Goal: Task Accomplishment & Management: Manage account settings

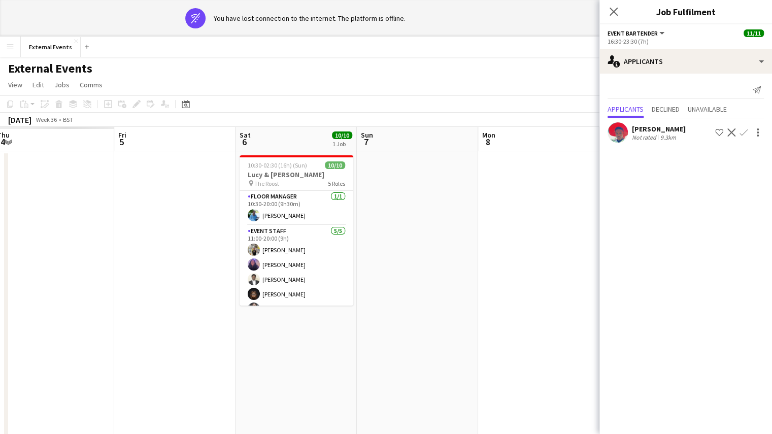
click at [676, 284] on mat-expansion-panel "users2 Applicants Send notification Applicants Declined Unavailable [PERSON_NAM…" at bounding box center [686, 254] width 173 height 361
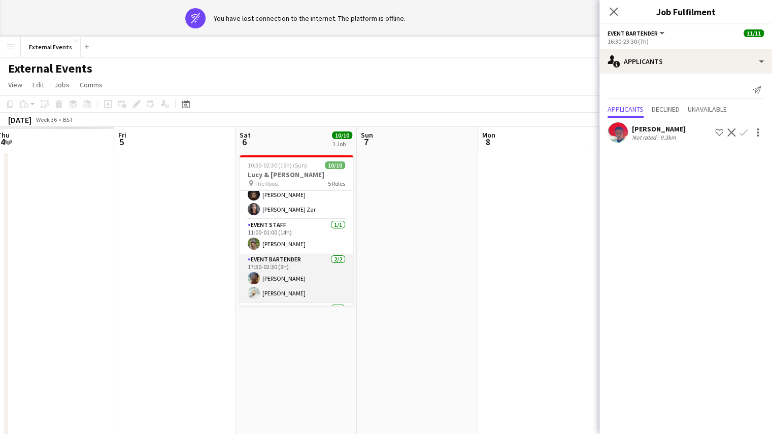
scroll to position [98, 0]
click at [630, 229] on mat-expansion-panel "users2 Applicants Send notification Applicants Declined Unavailable [PERSON_NAM…" at bounding box center [686, 254] width 173 height 361
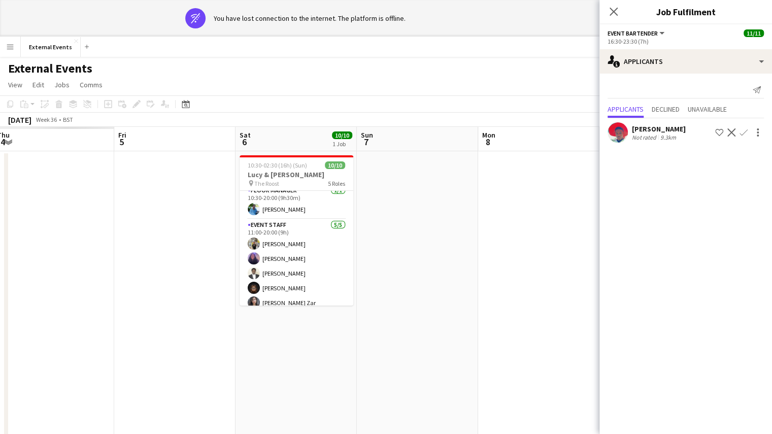
scroll to position [5, 0]
click at [289, 283] on app-card-role "Event staff [DATE] 11:00-20:00 (9h) [PERSON_NAME] [PERSON_NAME] [PERSON_NAME] […" at bounding box center [297, 266] width 114 height 93
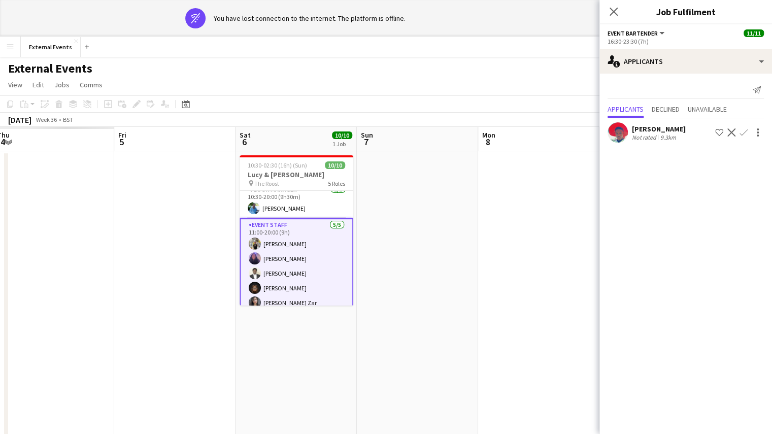
scroll to position [8, 0]
click at [289, 224] on app-card-role "Event staff [DATE] 11:00-20:00 (9h) [PERSON_NAME] [PERSON_NAME] [PERSON_NAME] […" at bounding box center [297, 264] width 114 height 95
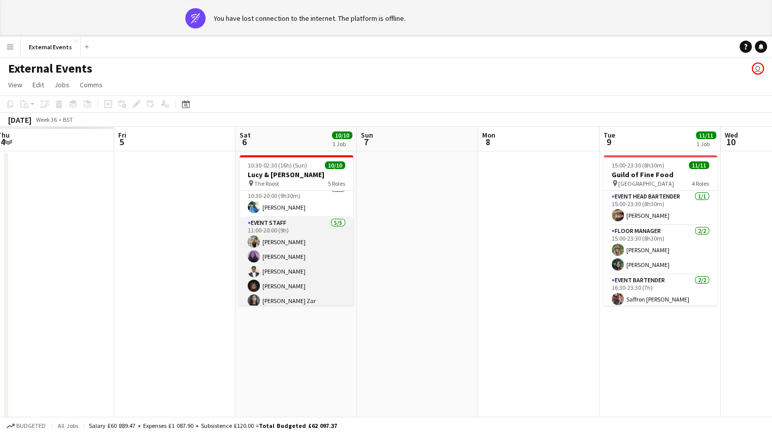
click at [321, 229] on app-card-role "Event staff [DATE] 11:00-20:00 (9h) [PERSON_NAME] [PERSON_NAME] [PERSON_NAME] […" at bounding box center [297, 263] width 114 height 93
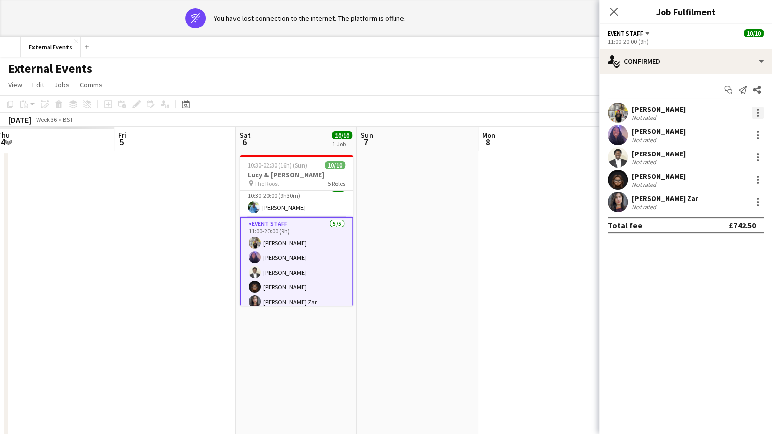
click at [760, 110] on div at bounding box center [758, 113] width 12 height 12
click at [717, 229] on span "Remove" at bounding box center [708, 228] width 30 height 9
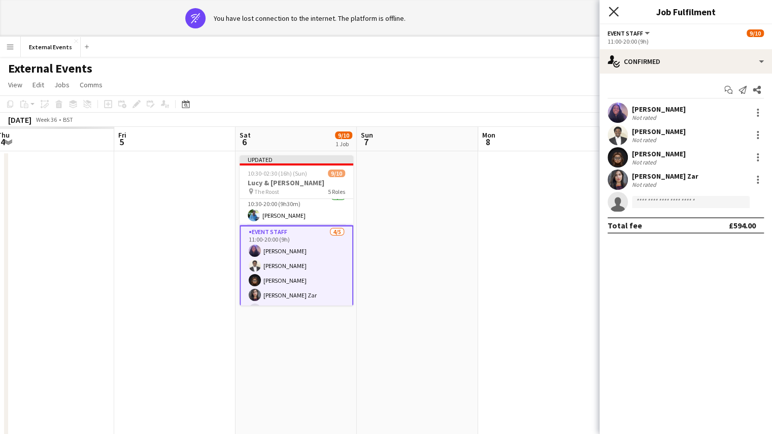
click at [610, 8] on icon "Close pop-in" at bounding box center [614, 12] width 10 height 10
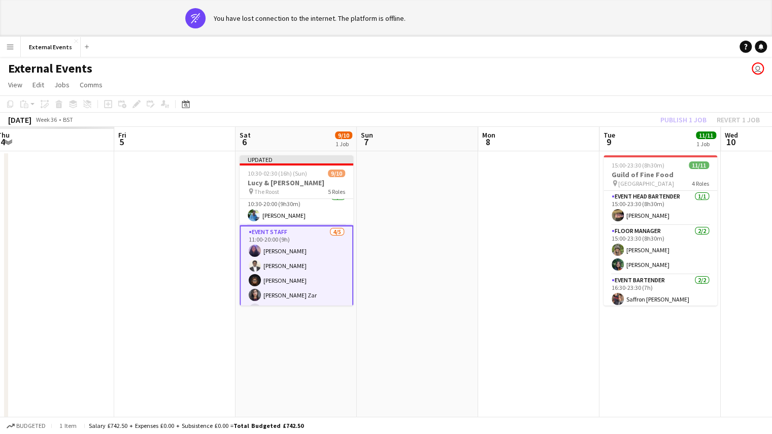
click at [676, 116] on div "Publish 1 job Revert 1 job" at bounding box center [710, 119] width 124 height 13
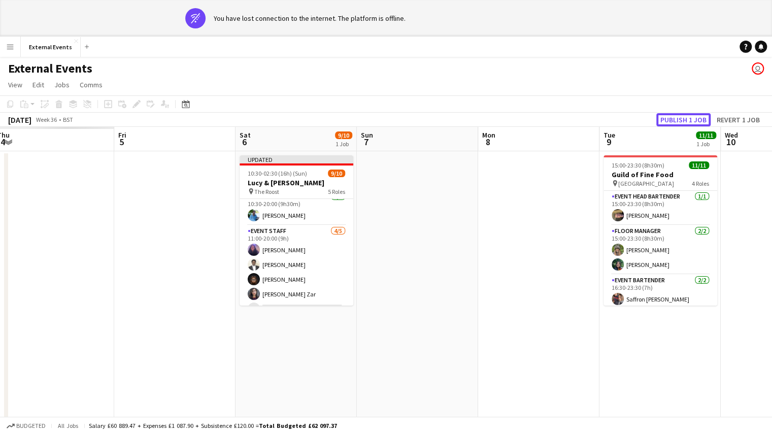
click at [676, 116] on button "Publish 1 job" at bounding box center [684, 119] width 54 height 13
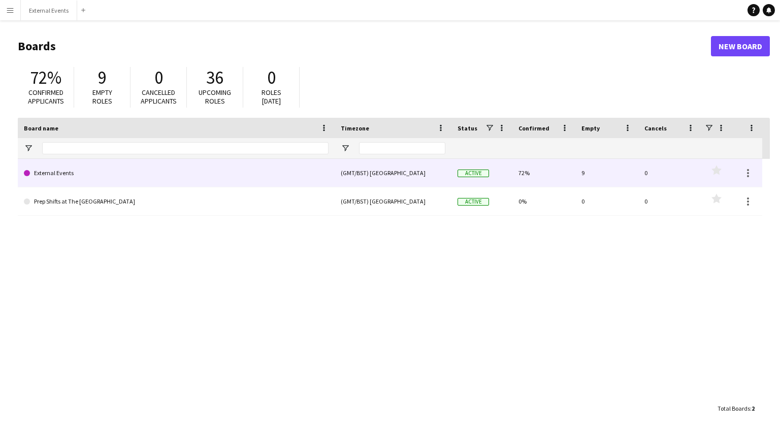
click at [136, 170] on link "External Events" at bounding box center [176, 173] width 305 height 28
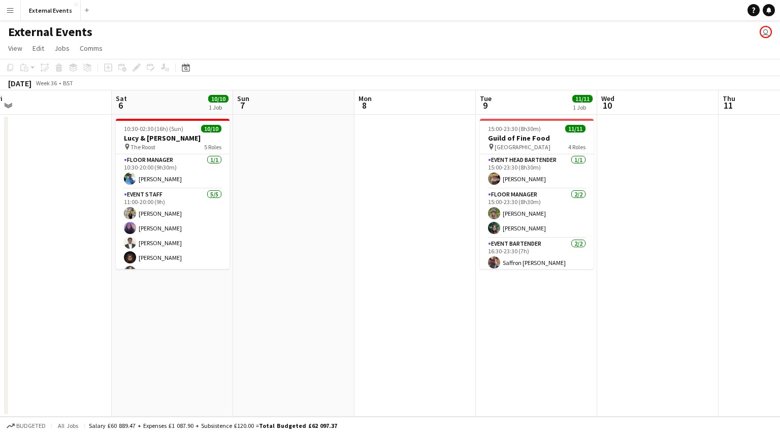
scroll to position [0, 251]
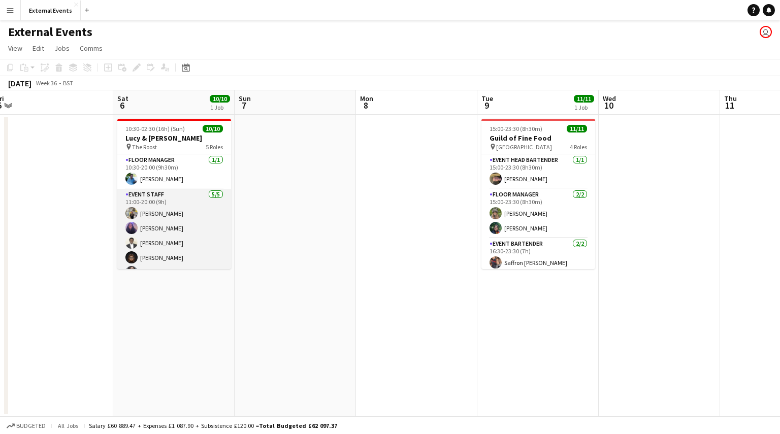
click at [155, 201] on app-card-role "Event staff [DATE] 11:00-20:00 (9h) [PERSON_NAME] [PERSON_NAME] [PERSON_NAME] […" at bounding box center [174, 235] width 114 height 93
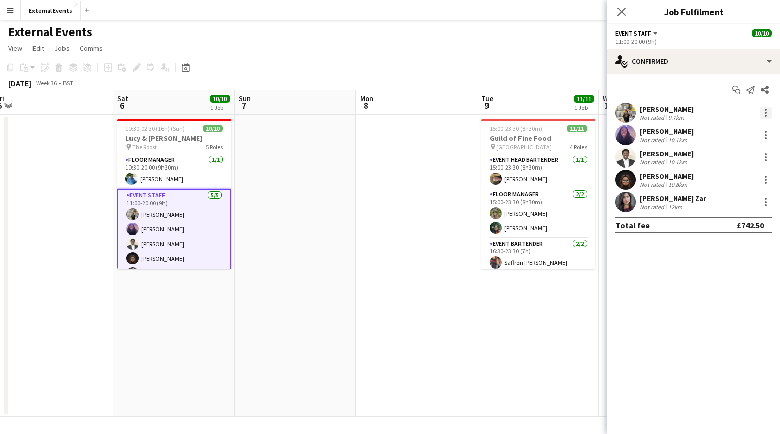
click at [767, 110] on div at bounding box center [766, 113] width 12 height 12
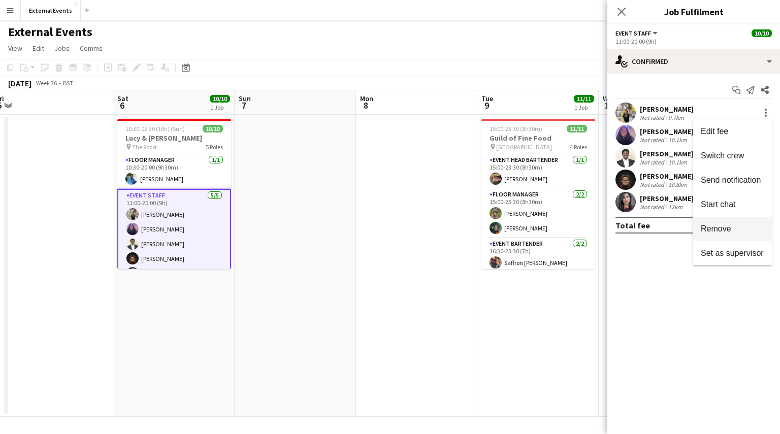
click at [723, 228] on span "Remove" at bounding box center [716, 228] width 30 height 9
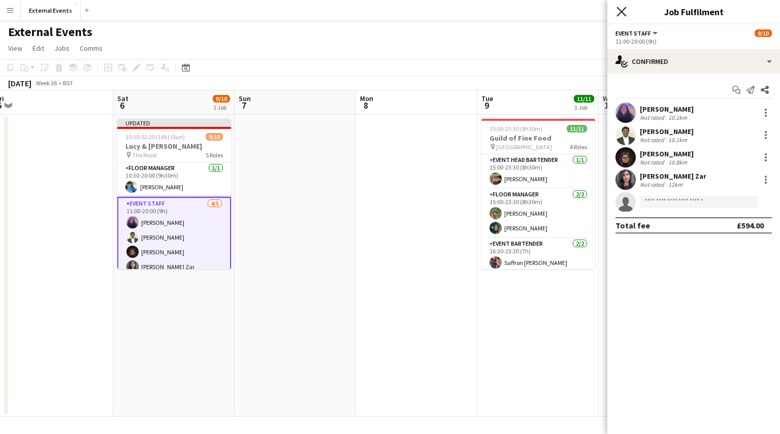
click at [619, 13] on icon "Close pop-in" at bounding box center [622, 12] width 10 height 10
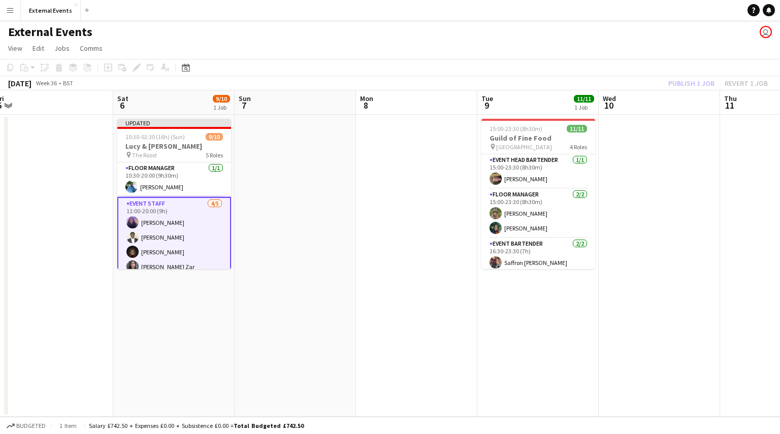
click at [687, 85] on div "Publish 1 job Revert 1 job" at bounding box center [718, 83] width 124 height 13
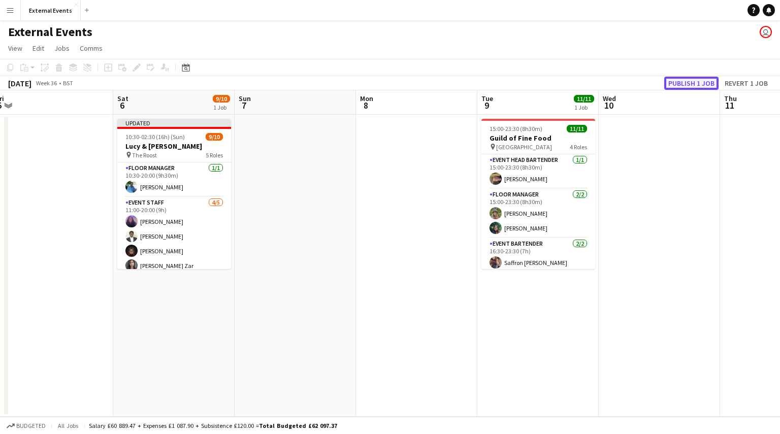
click at [687, 85] on button "Publish 1 job" at bounding box center [691, 83] width 54 height 13
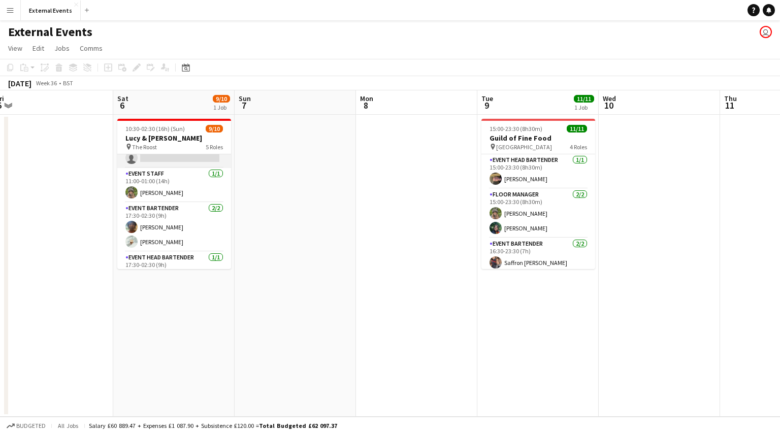
scroll to position [131, 0]
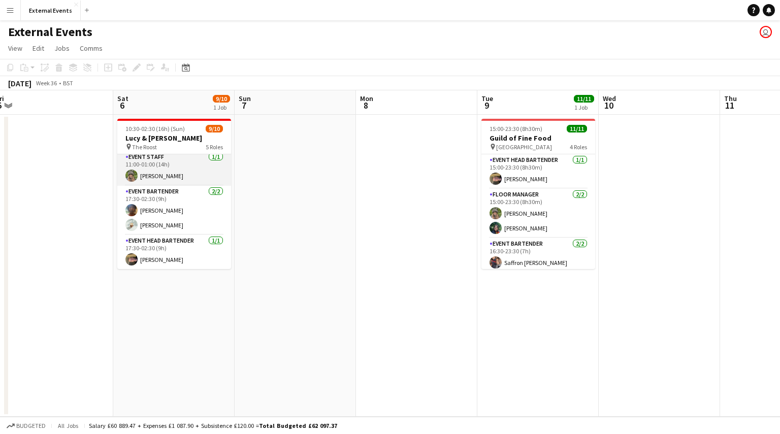
click at [193, 175] on app-card-role "Event staff 1/1 11:00-01:00 (14h) Josefin Ringdahl" at bounding box center [174, 168] width 114 height 35
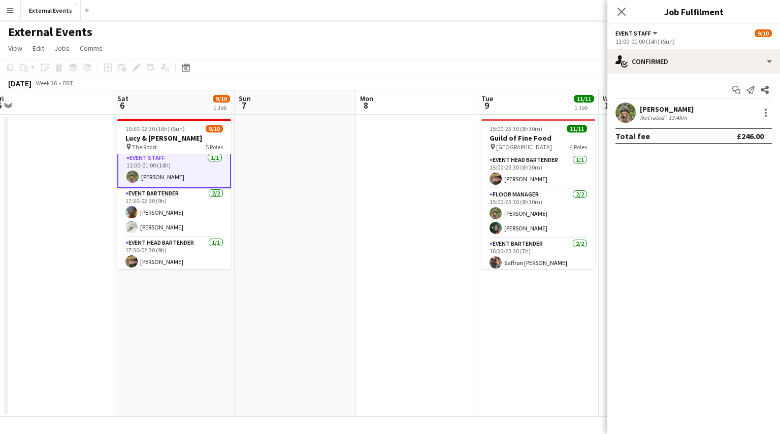
scroll to position [132, 0]
click at [767, 110] on div at bounding box center [766, 113] width 12 height 12
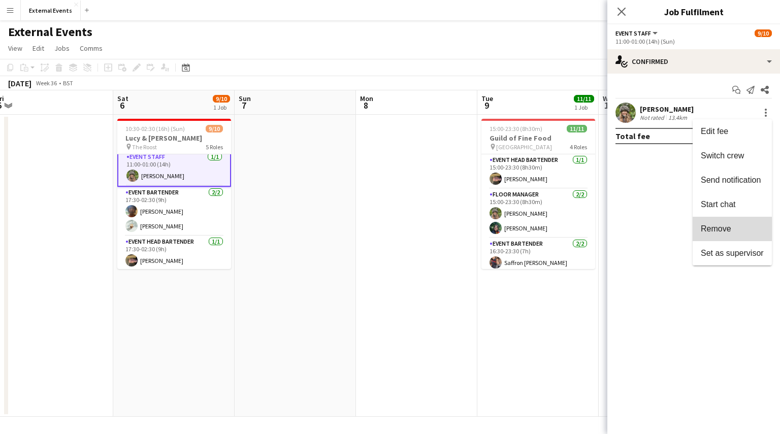
click at [727, 226] on span "Remove" at bounding box center [716, 228] width 30 height 9
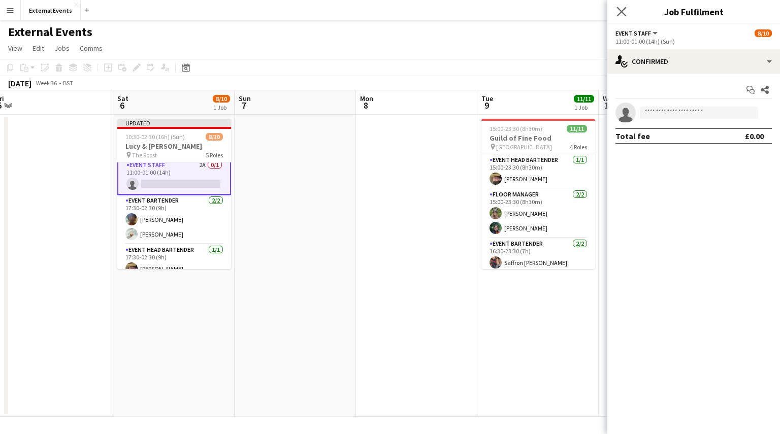
click at [625, 18] on app-icon "Close pop-in" at bounding box center [621, 12] width 15 height 15
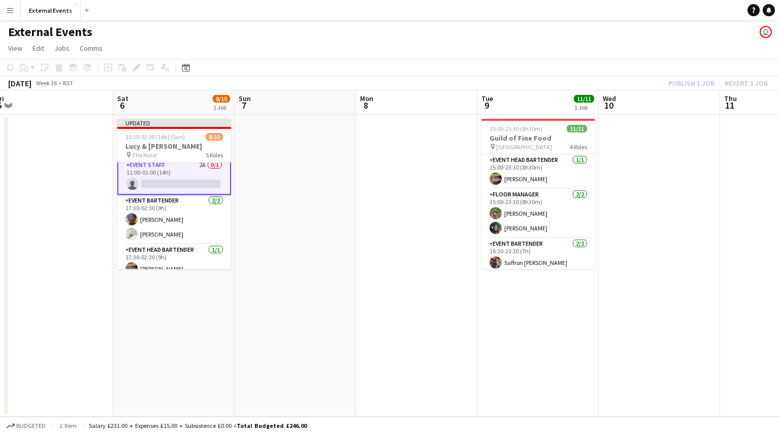
click at [698, 85] on div "Publish 1 job Revert 1 job" at bounding box center [718, 83] width 124 height 13
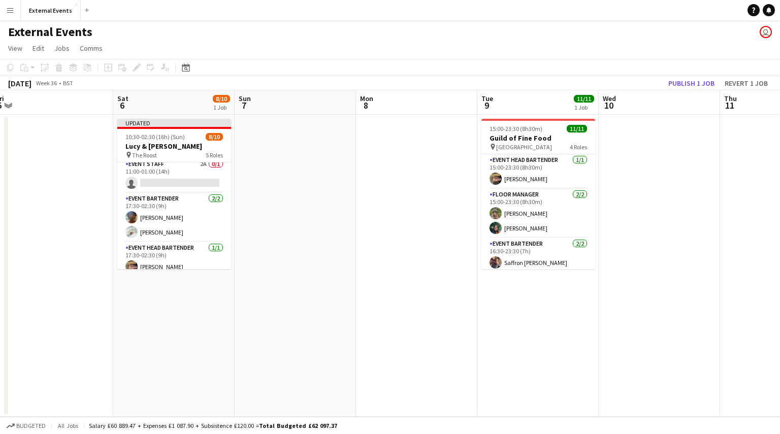
scroll to position [131, 0]
click at [698, 85] on button "Publish 1 job" at bounding box center [691, 83] width 54 height 13
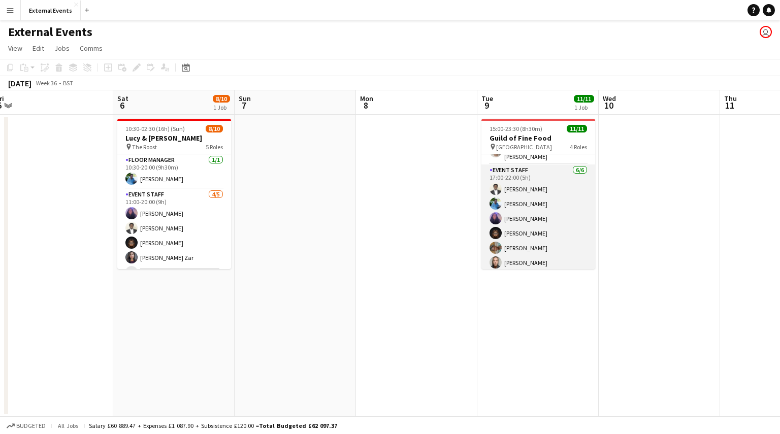
scroll to position [129, 0]
click at [544, 263] on app-card-role "Event staff 6/6 17:00-22:00 (5h) Joshua Kuyoro Henry O'Brien Rachel Kuyoro Esth…" at bounding box center [538, 215] width 114 height 108
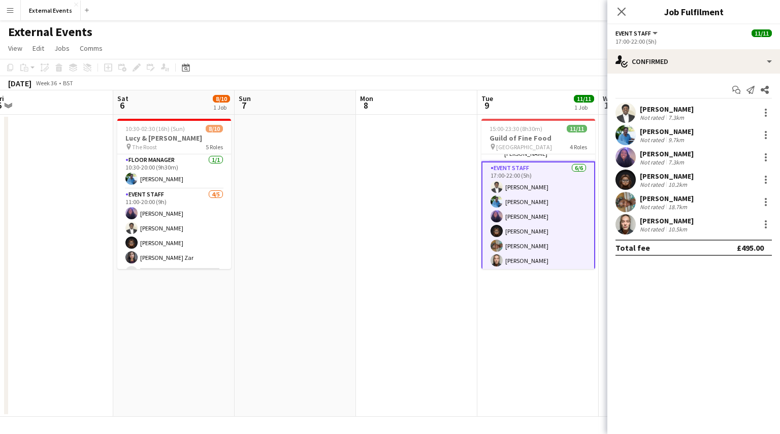
click at [665, 219] on div "[PERSON_NAME]" at bounding box center [667, 220] width 54 height 9
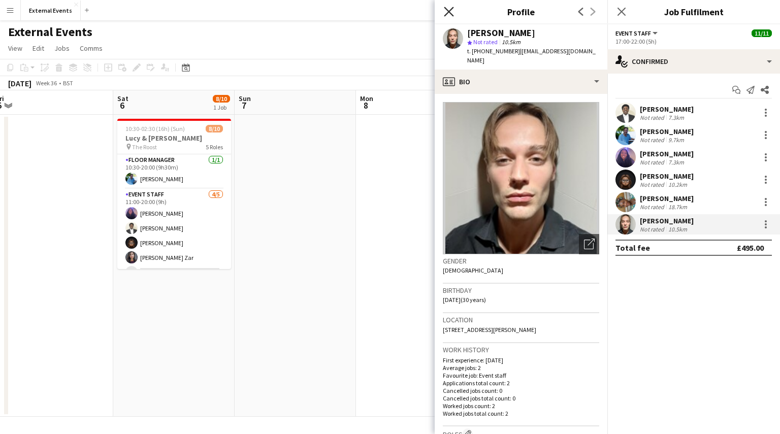
click at [447, 11] on icon at bounding box center [449, 12] width 10 height 10
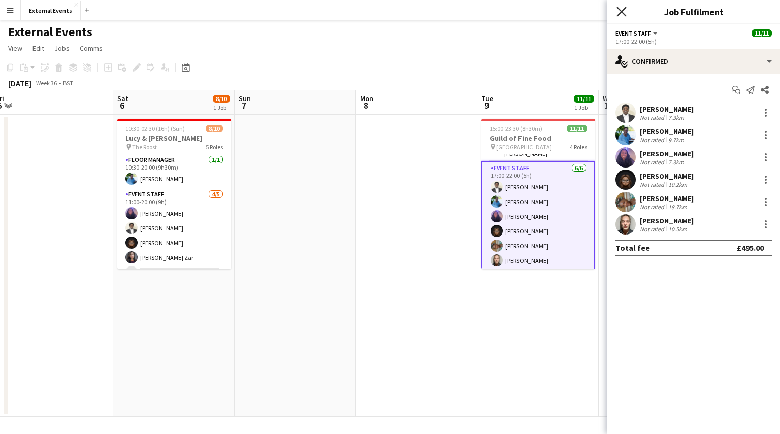
click at [622, 12] on icon at bounding box center [622, 12] width 10 height 10
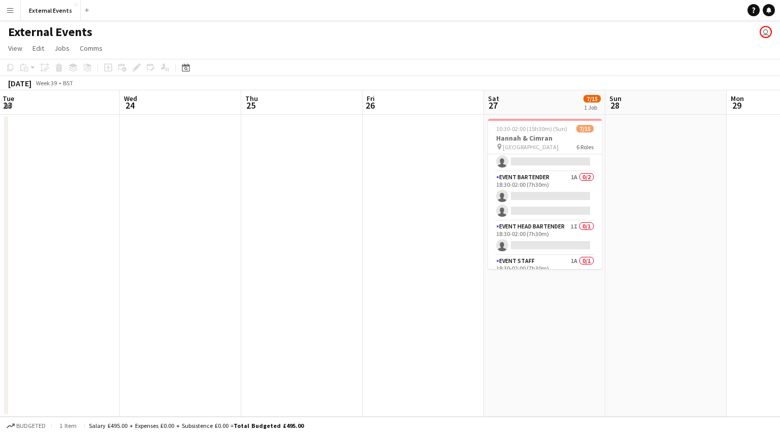
scroll to position [228, 0]
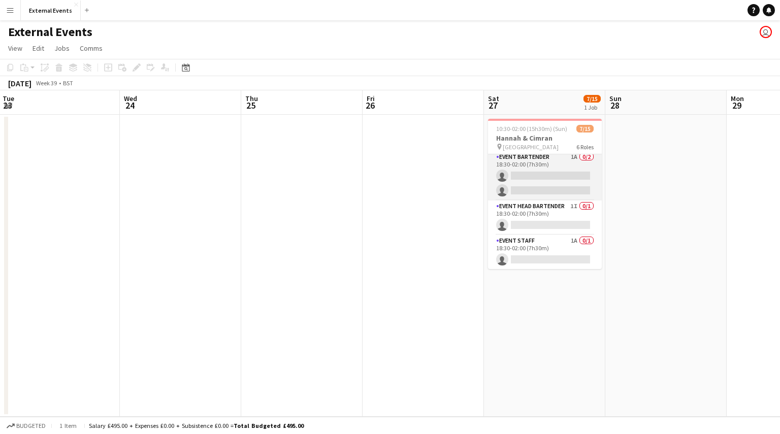
click at [544, 177] on app-card-role "Event bartender 1A 0/2 18:30-02:00 (7h30m) single-neutral-actions single-neutra…" at bounding box center [545, 175] width 114 height 49
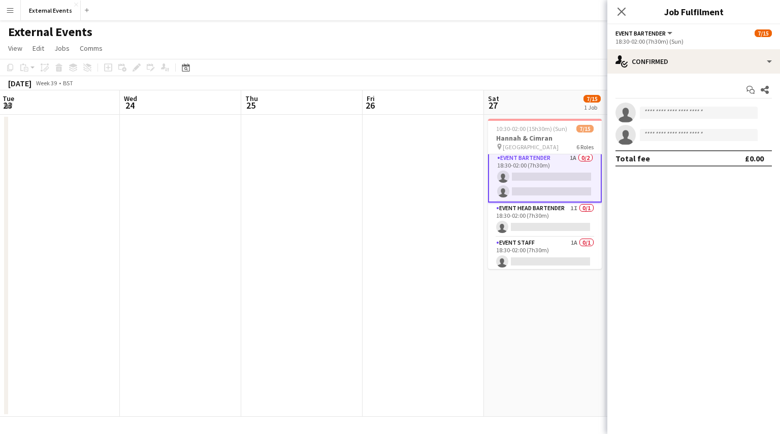
scroll to position [229, 0]
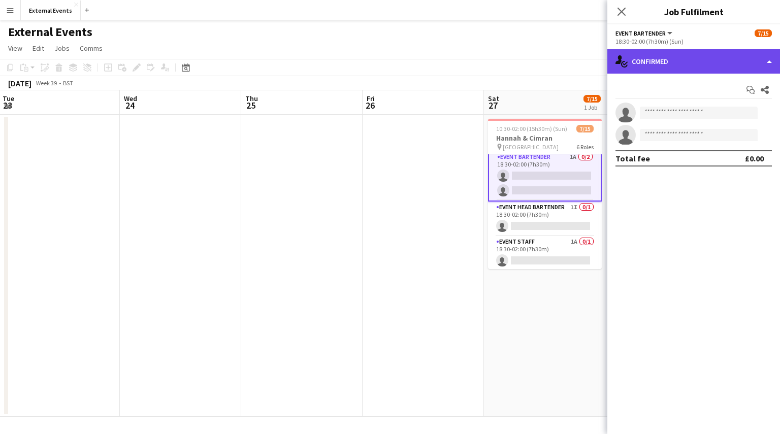
click at [727, 63] on div "single-neutral-actions-check-2 Confirmed" at bounding box center [693, 61] width 173 height 24
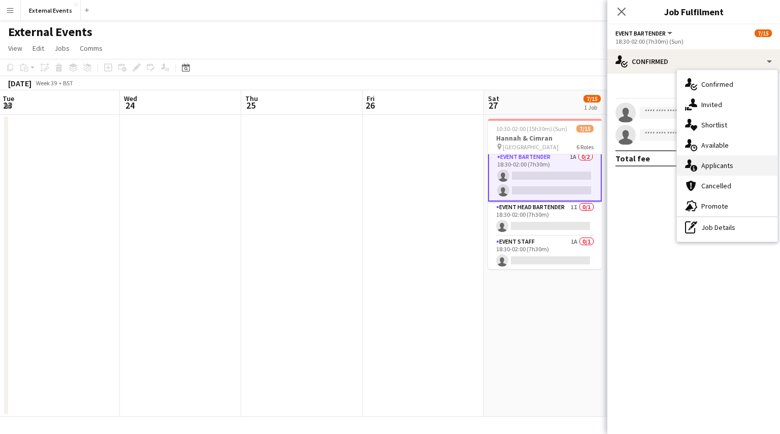
click at [739, 168] on div "single-neutral-actions-information Applicants" at bounding box center [727, 165] width 101 height 20
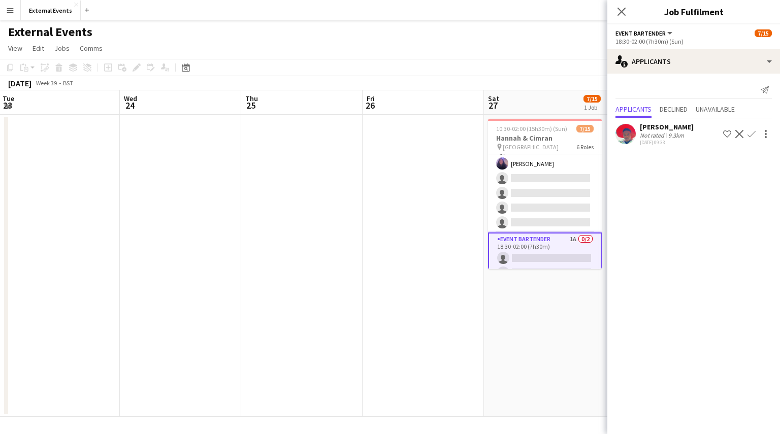
scroll to position [146, 0]
click at [753, 134] on app-icon "Confirm" at bounding box center [752, 134] width 8 height 8
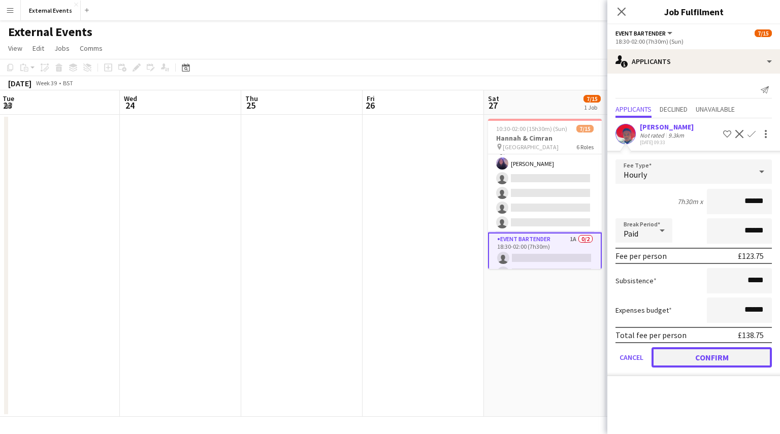
click at [703, 354] on button "Confirm" at bounding box center [712, 357] width 120 height 20
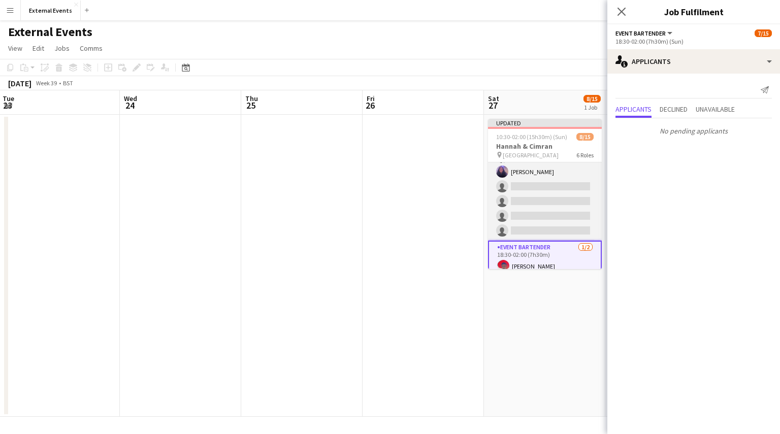
click at [559, 211] on app-card-role "Event staff 1A 2/6 11:00-21:30 (10h30m) Joshua Kuyoro Rachel Kuyoro single-neut…" at bounding box center [545, 187] width 114 height 108
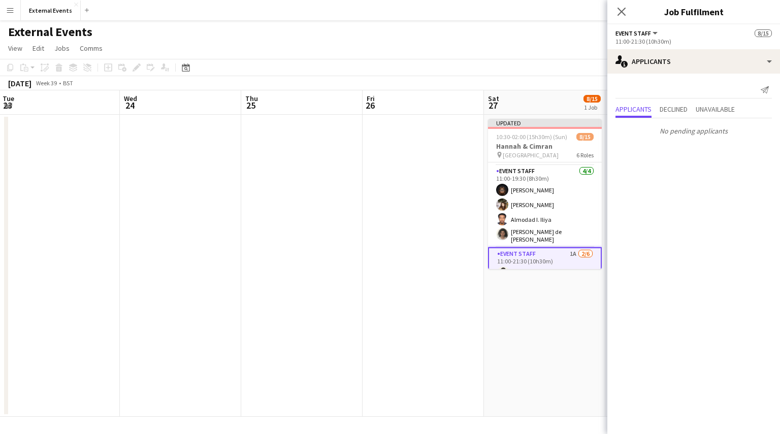
scroll to position [31, 0]
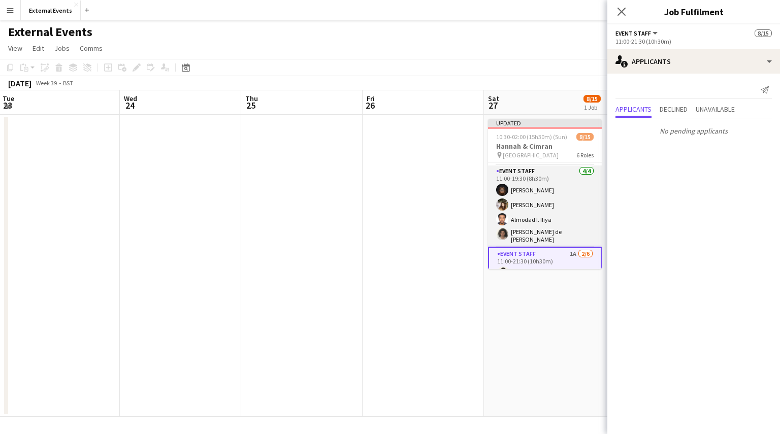
click at [532, 227] on app-card-role "Event staff 4/4 11:00-19:30 (8h30m) Esther Olusanya Danae Gionleka Almodad I. I…" at bounding box center [545, 207] width 114 height 82
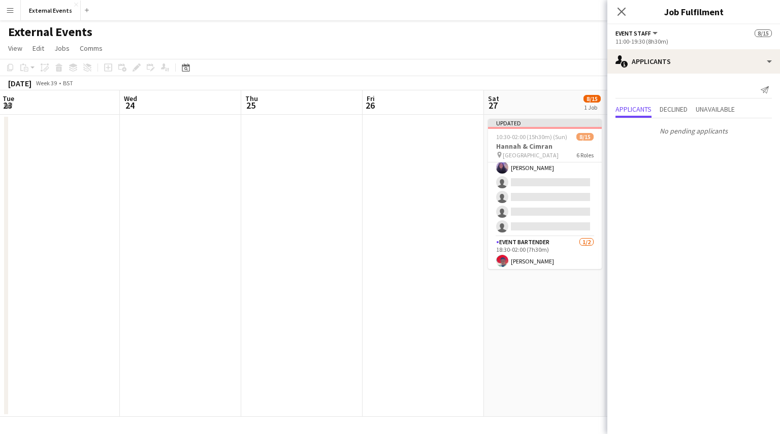
scroll to position [238, 0]
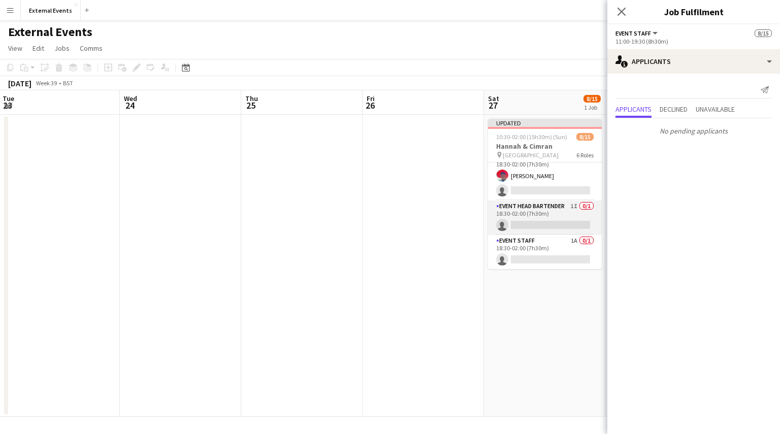
click at [530, 212] on app-card-role "Event head Bartender 1I 0/1 18:30-02:00 (7h30m) single-neutral-actions" at bounding box center [545, 218] width 114 height 35
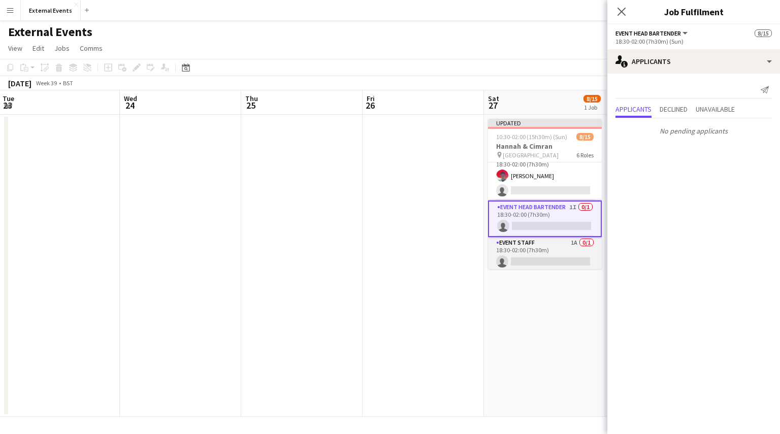
click at [536, 250] on app-card-role "Event staff 1A 0/1 18:30-02:00 (7h30m) single-neutral-actions" at bounding box center [545, 254] width 114 height 35
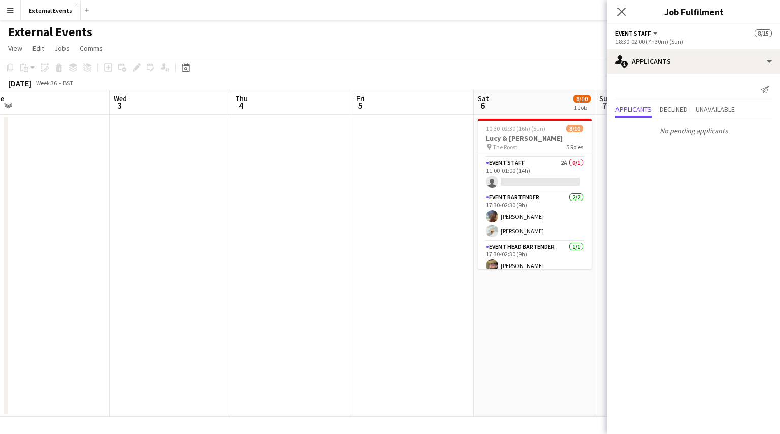
scroll to position [131, 0]
